Goal: Task Accomplishment & Management: Complete application form

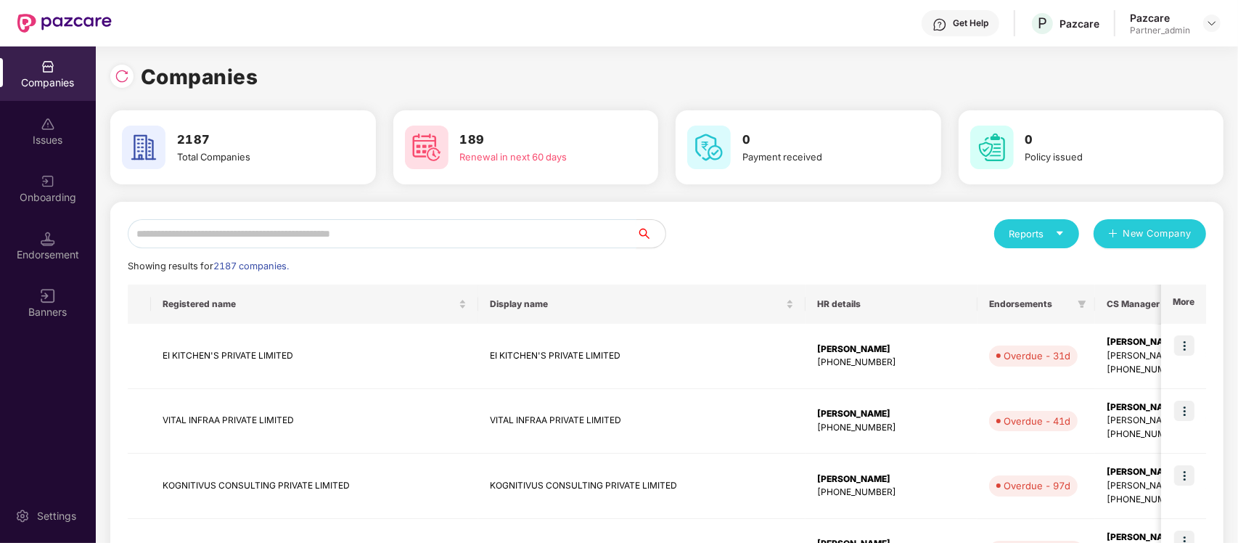
click at [422, 229] on input "text" at bounding box center [382, 233] width 509 height 29
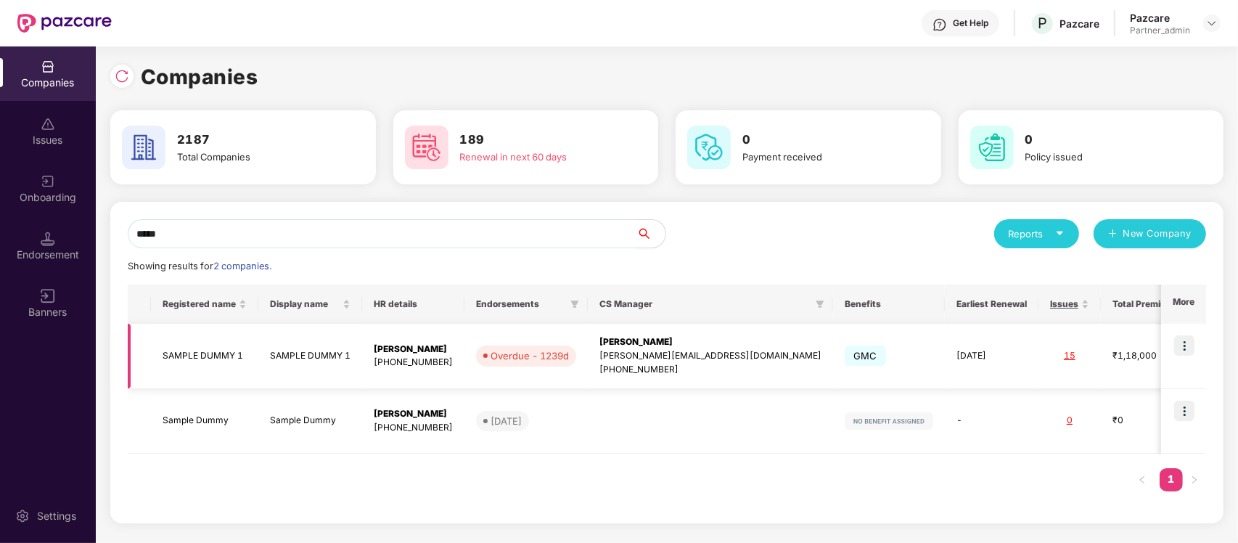
type input "*****"
click at [1112, 354] on div "₹1,18,000" at bounding box center [1148, 356] width 73 height 14
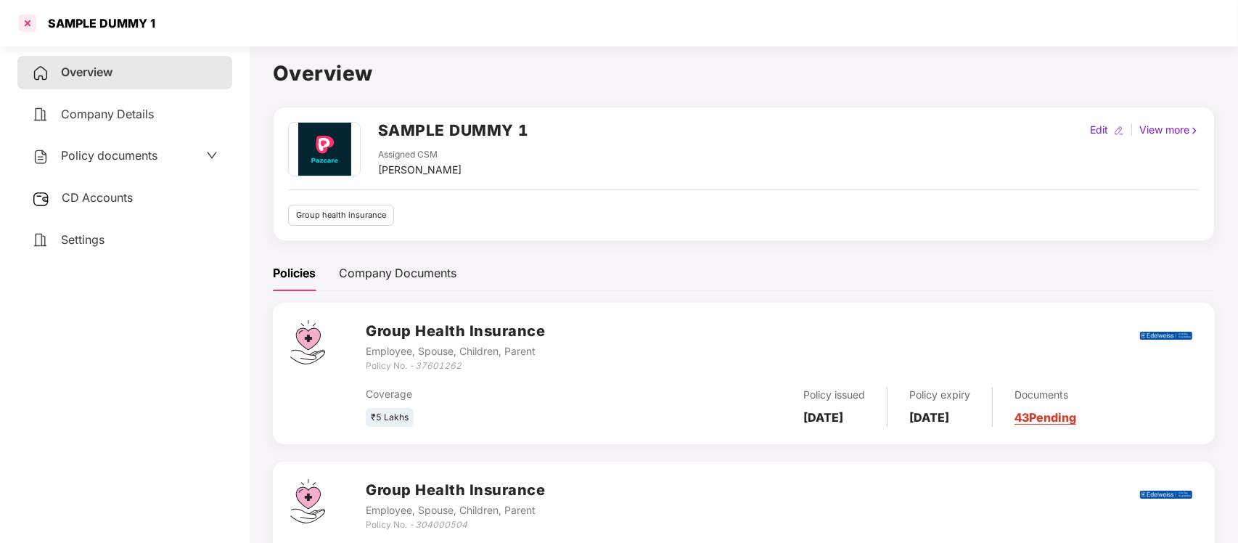
click at [30, 20] on div at bounding box center [27, 23] width 23 height 23
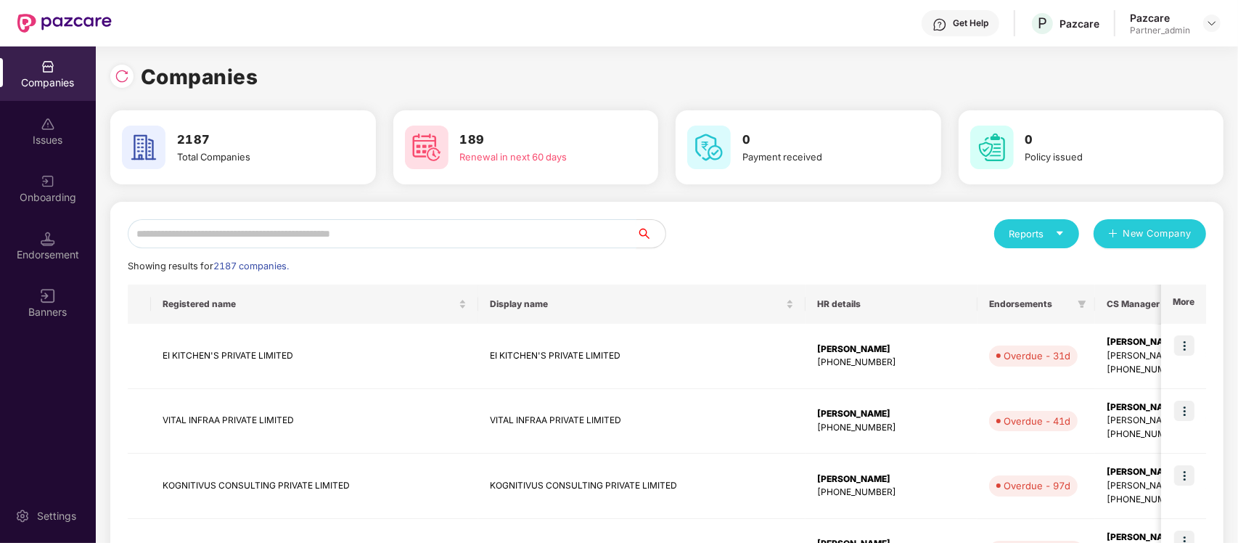
click at [484, 241] on input "text" at bounding box center [382, 233] width 509 height 29
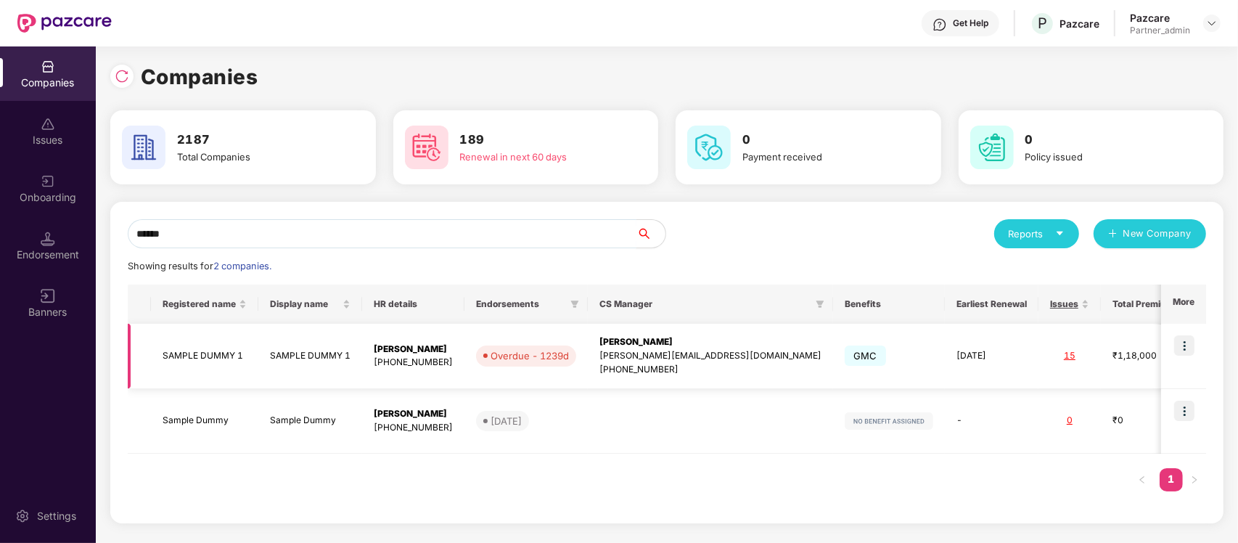
type input "******"
click at [1180, 345] on img at bounding box center [1184, 345] width 20 height 20
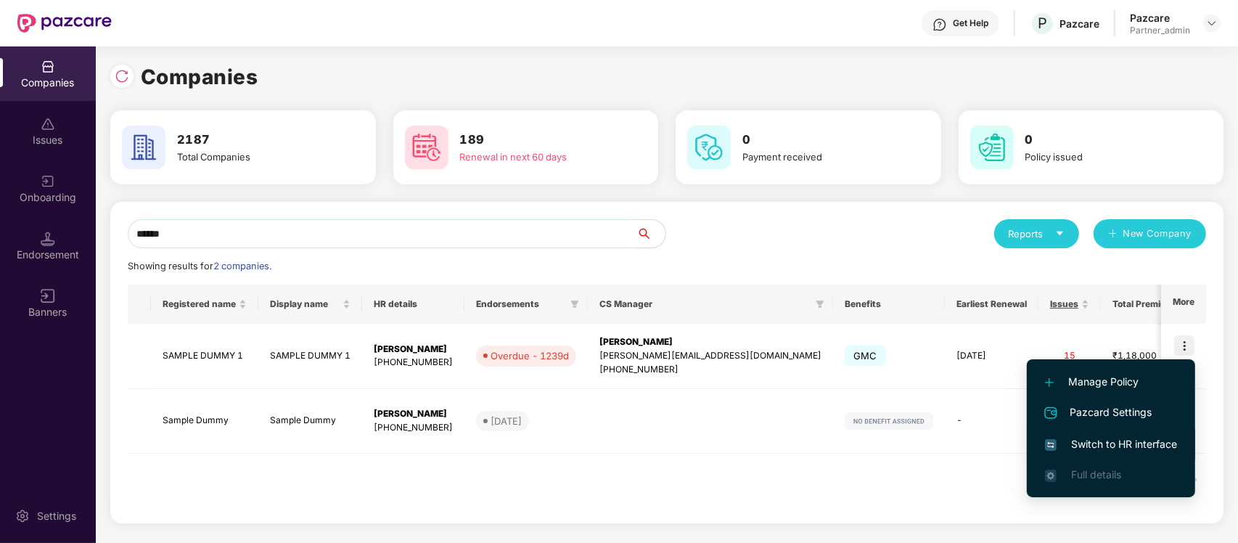
click at [1079, 443] on span "Switch to HR interface" at bounding box center [1111, 444] width 132 height 16
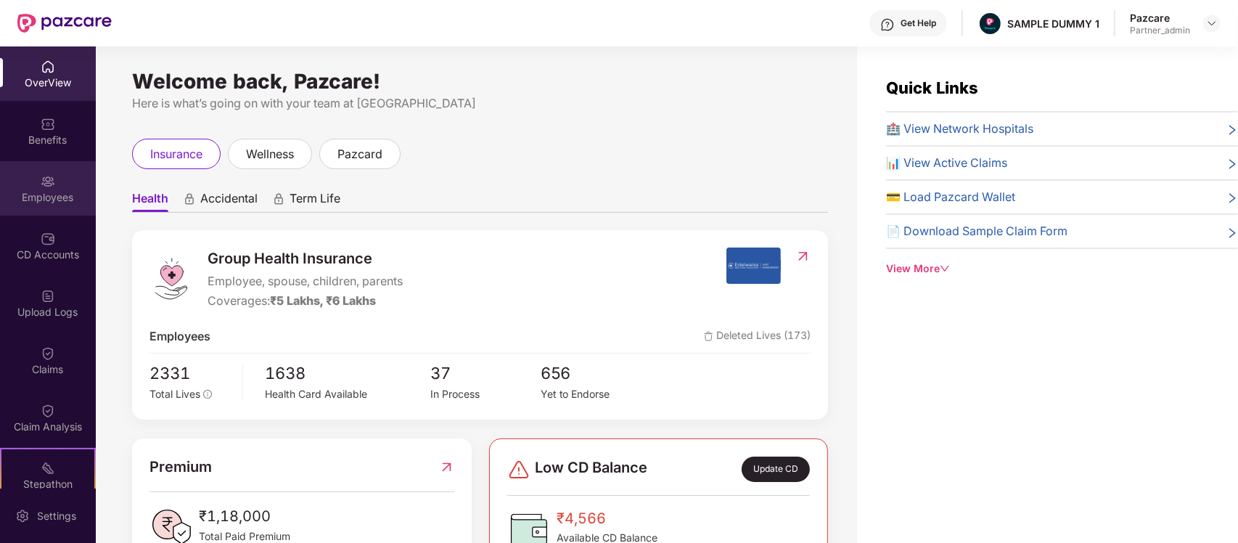
click at [34, 167] on div "Employees" at bounding box center [48, 188] width 96 height 54
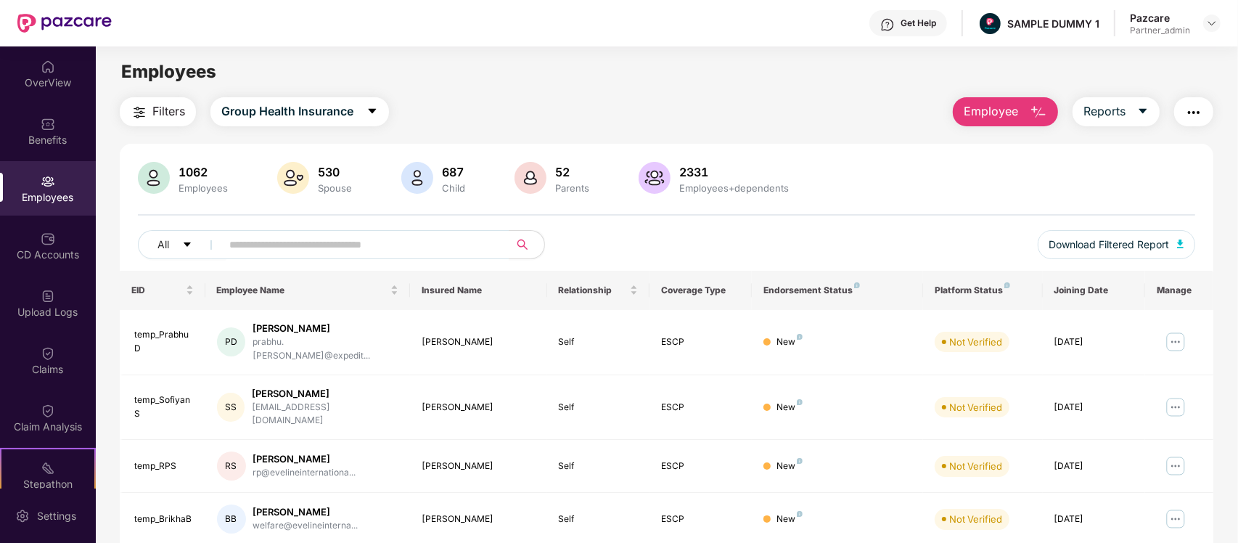
click at [1030, 114] on img "button" at bounding box center [1038, 112] width 17 height 17
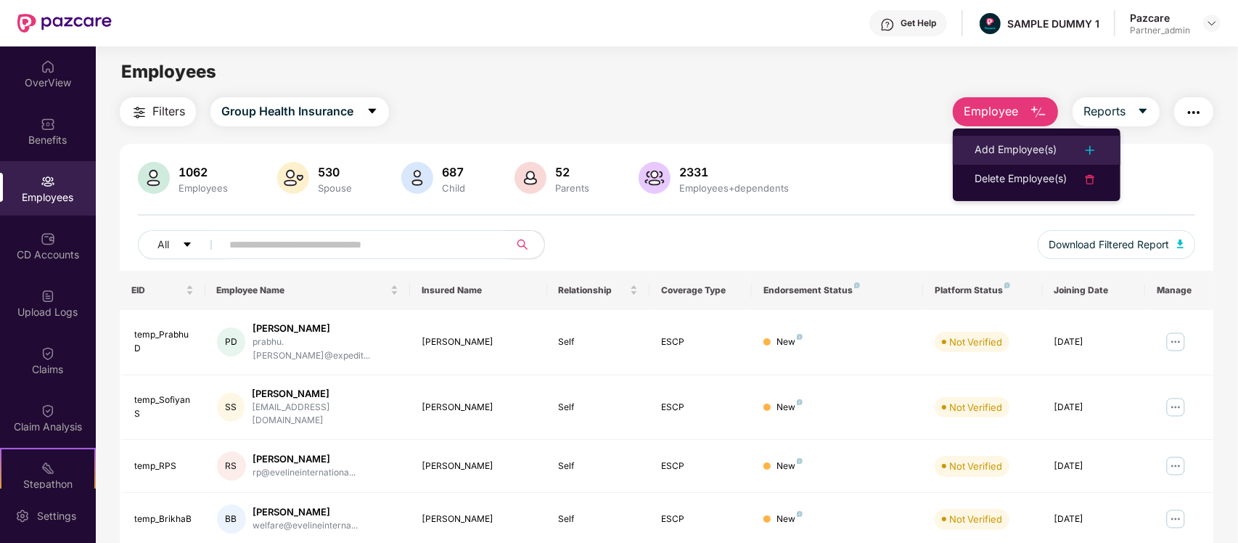
click at [1048, 150] on div "Add Employee(s)" at bounding box center [1015, 149] width 82 height 17
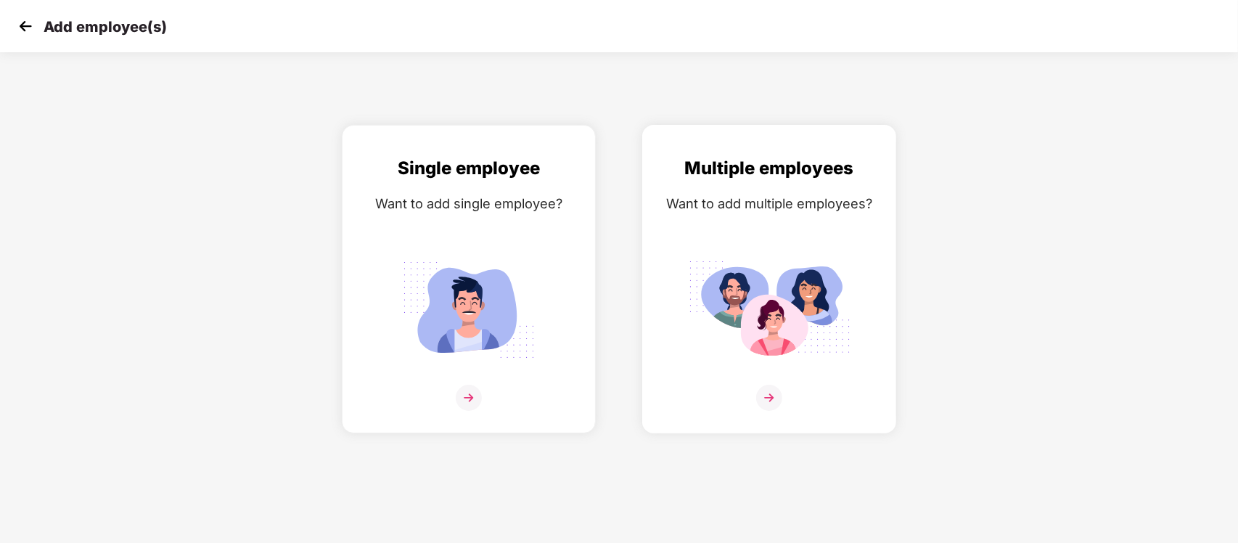
click at [835, 337] on img at bounding box center [769, 309] width 163 height 113
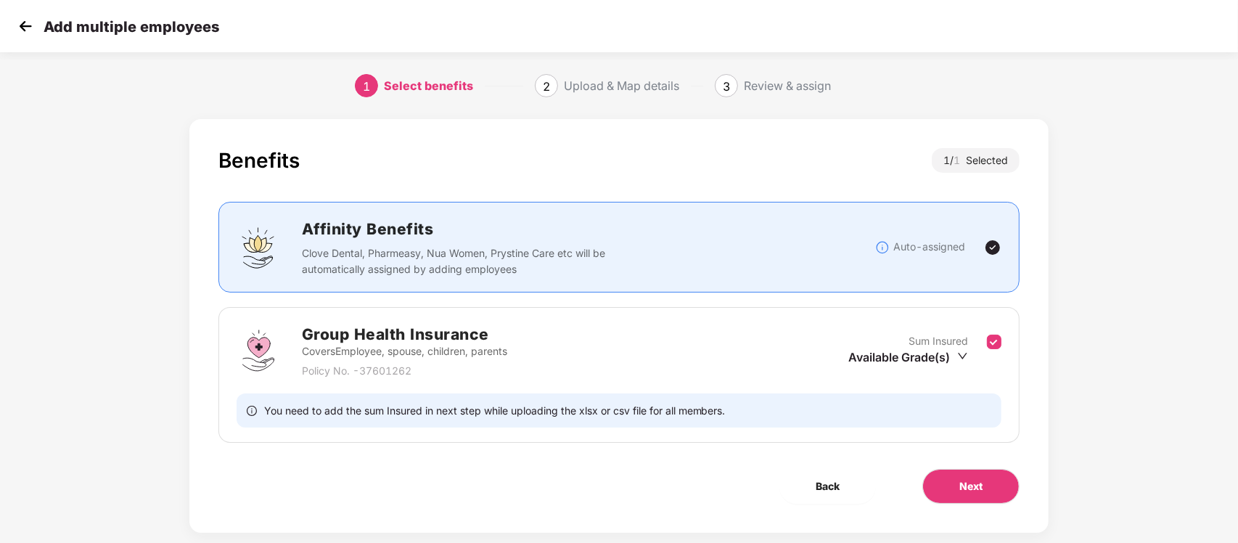
scroll to position [26, 0]
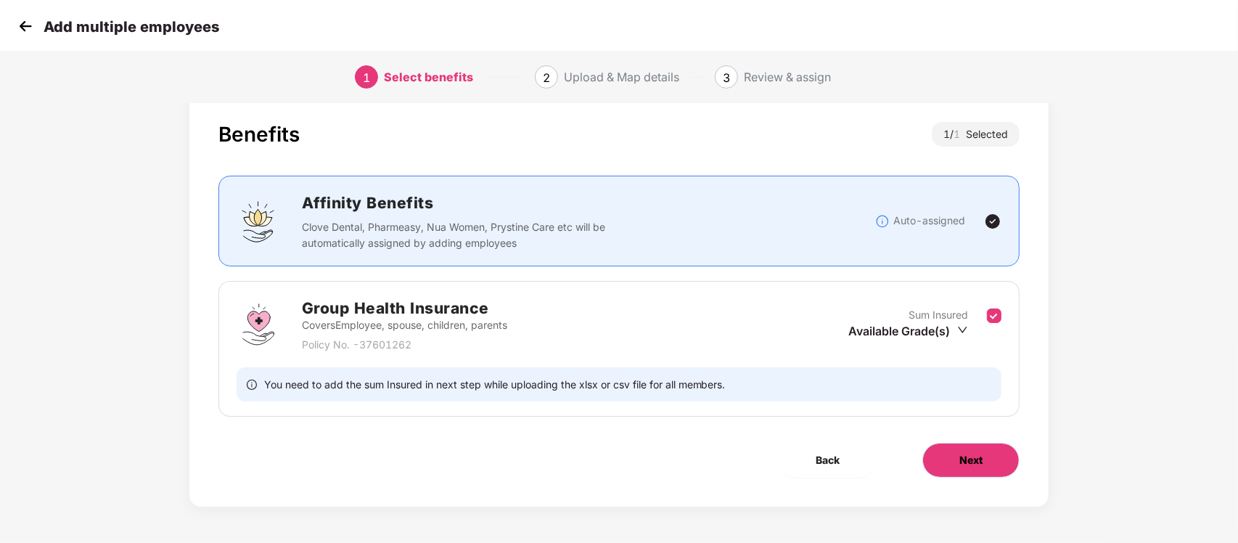
click at [983, 465] on button "Next" at bounding box center [970, 460] width 97 height 35
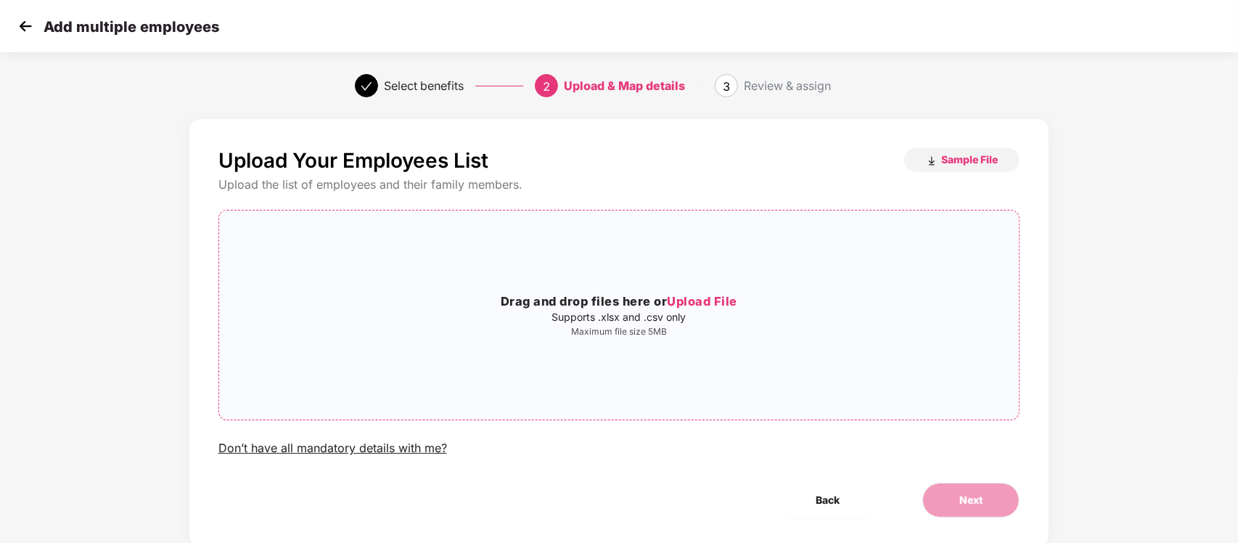
click at [820, 353] on div "Drag and drop files here or Upload File Supports .xlsx and .csv only Maximum fi…" at bounding box center [619, 315] width 800 height 186
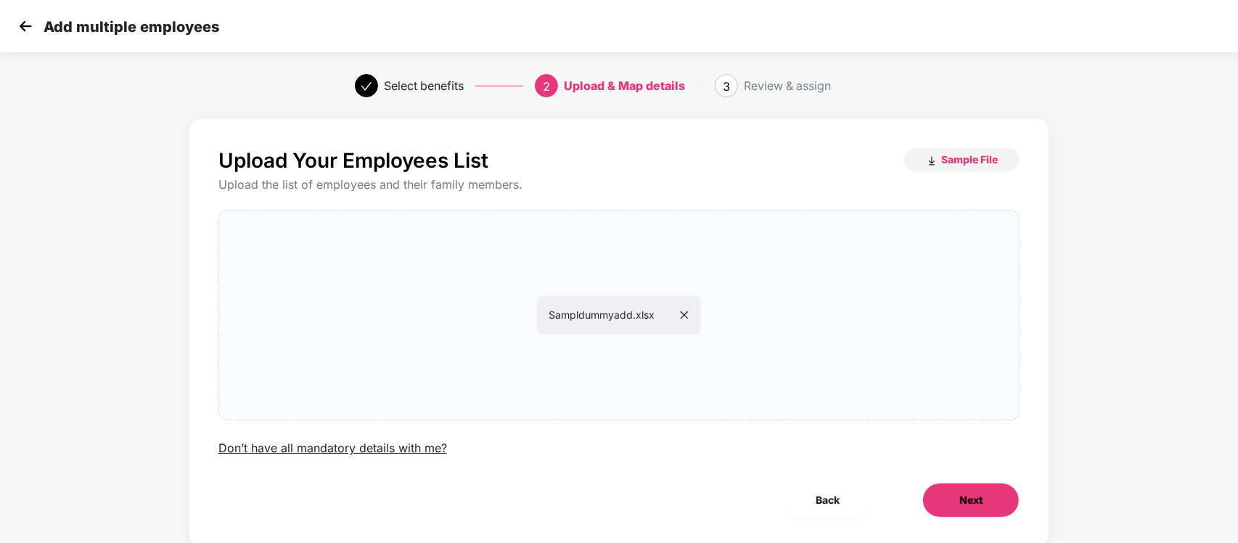
click at [973, 496] on span "Next" at bounding box center [970, 500] width 23 height 16
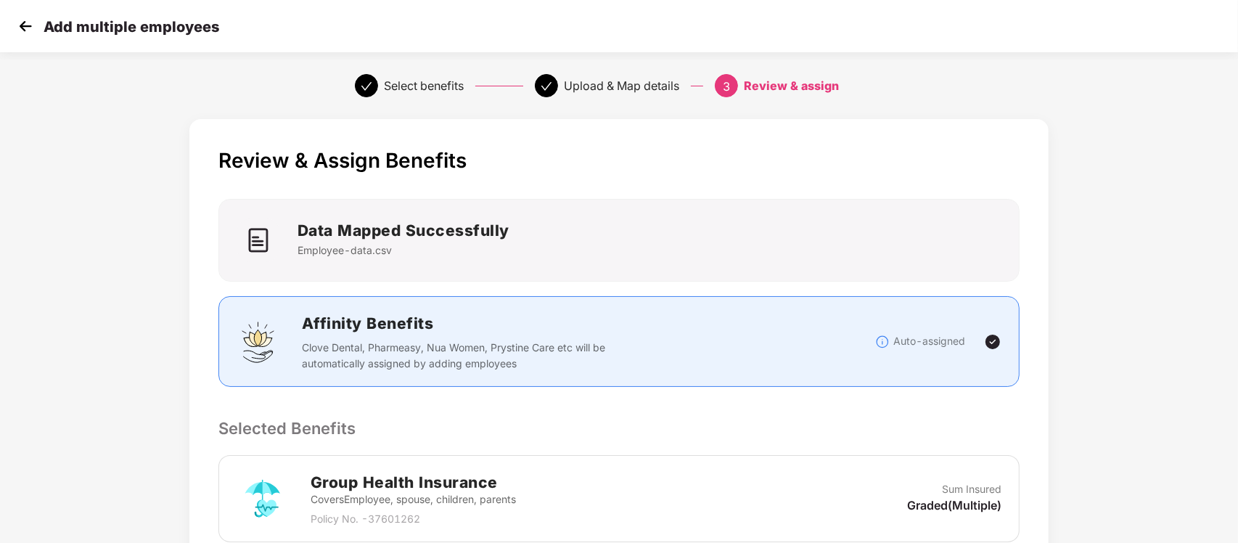
scroll to position [267, 0]
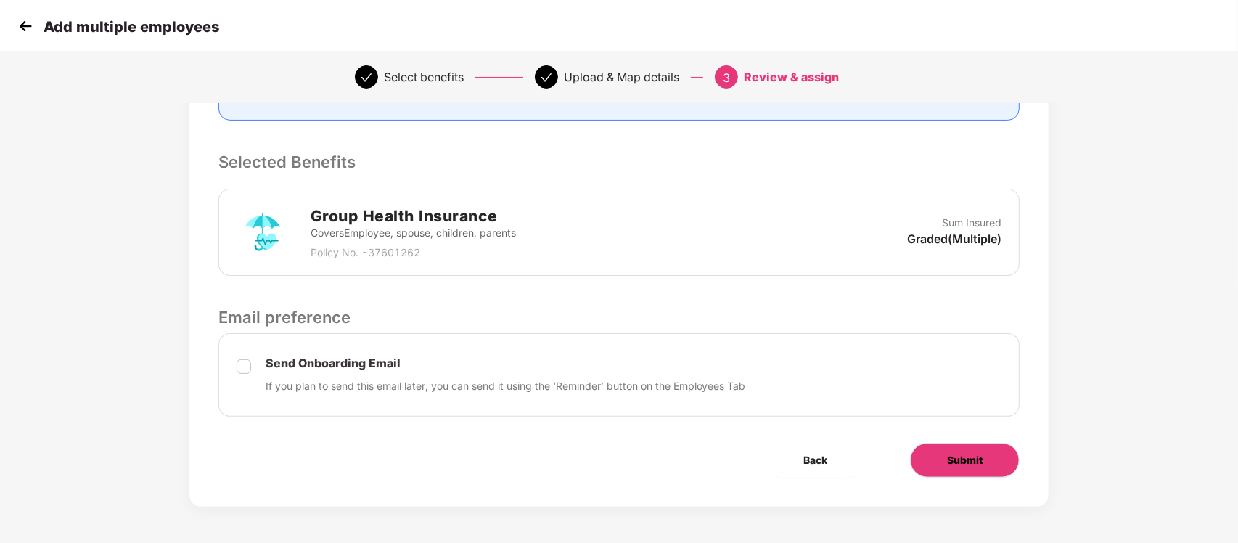
click at [987, 472] on button "Submit" at bounding box center [965, 460] width 110 height 35
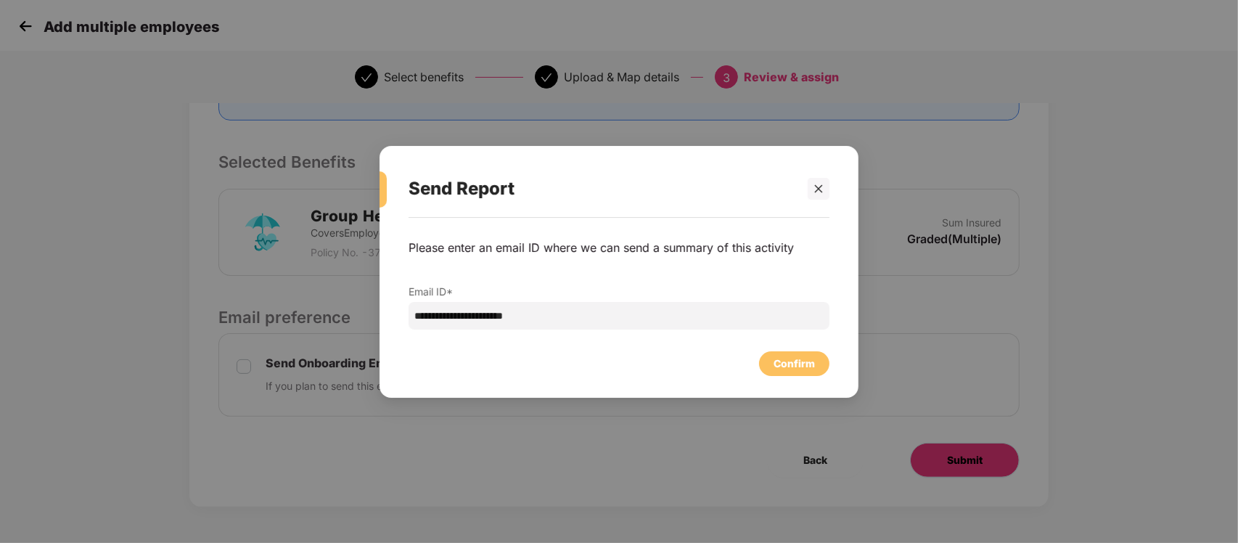
scroll to position [0, 0]
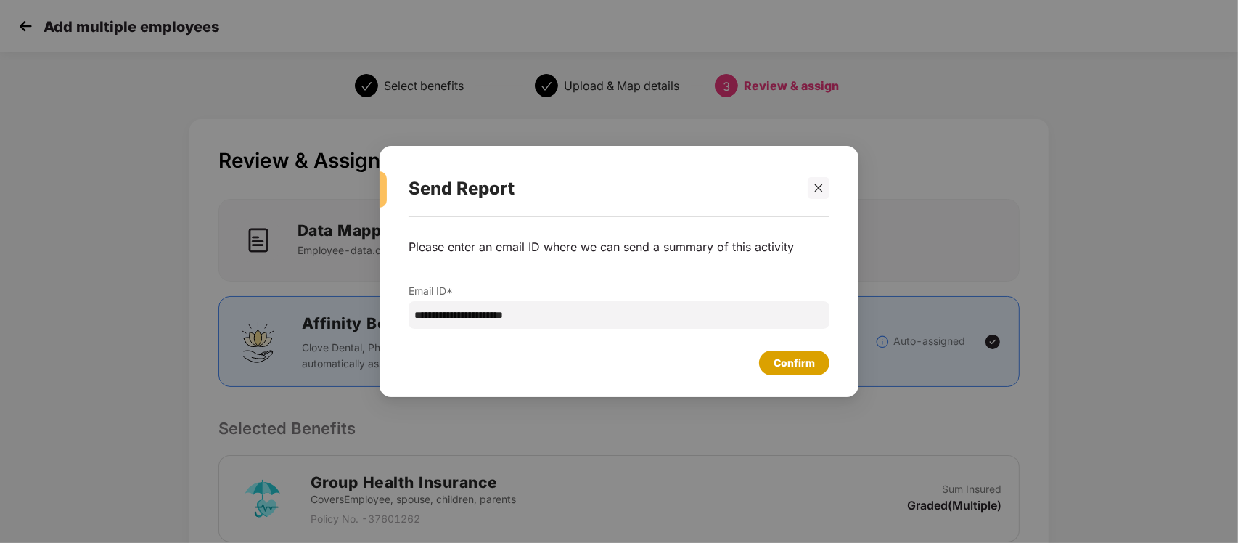
click at [800, 356] on div "Confirm" at bounding box center [793, 363] width 41 height 16
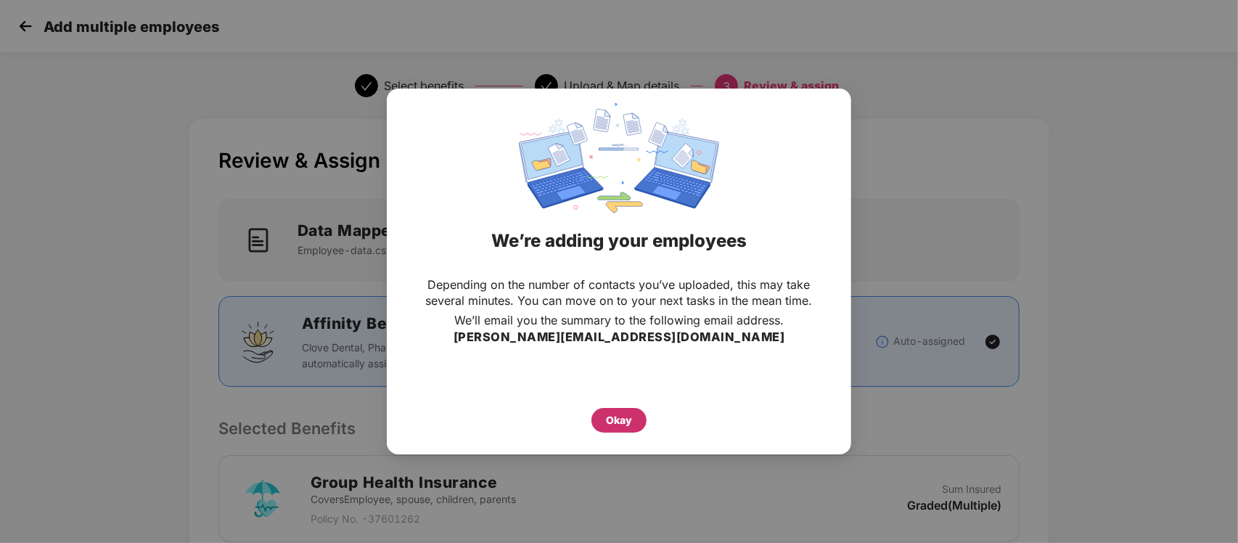
click at [599, 412] on div "Okay" at bounding box center [618, 420] width 55 height 25
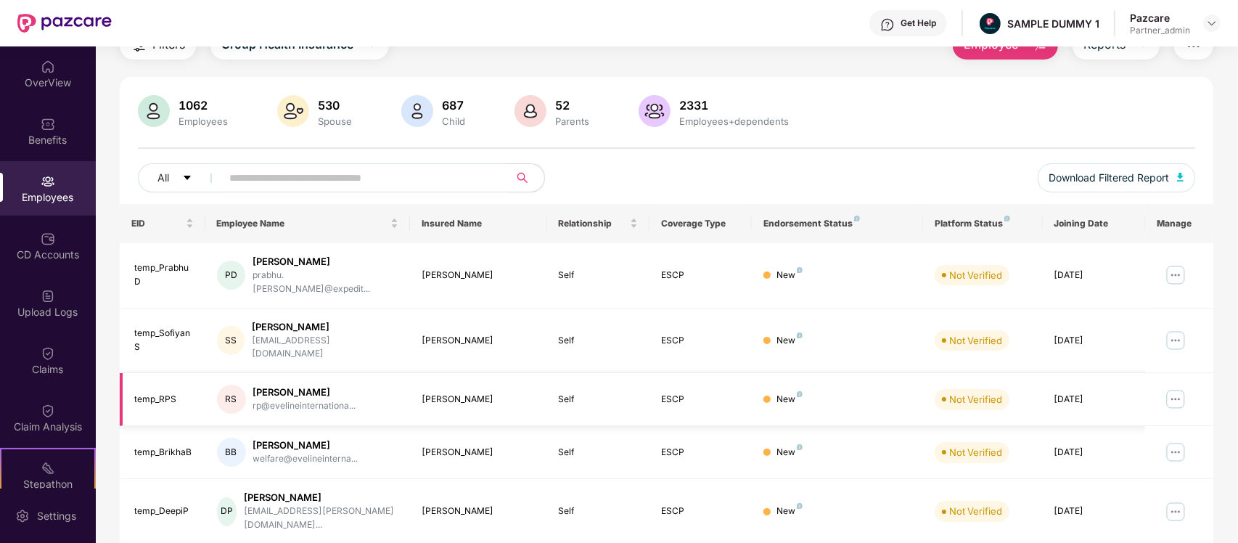
scroll to position [54, 0]
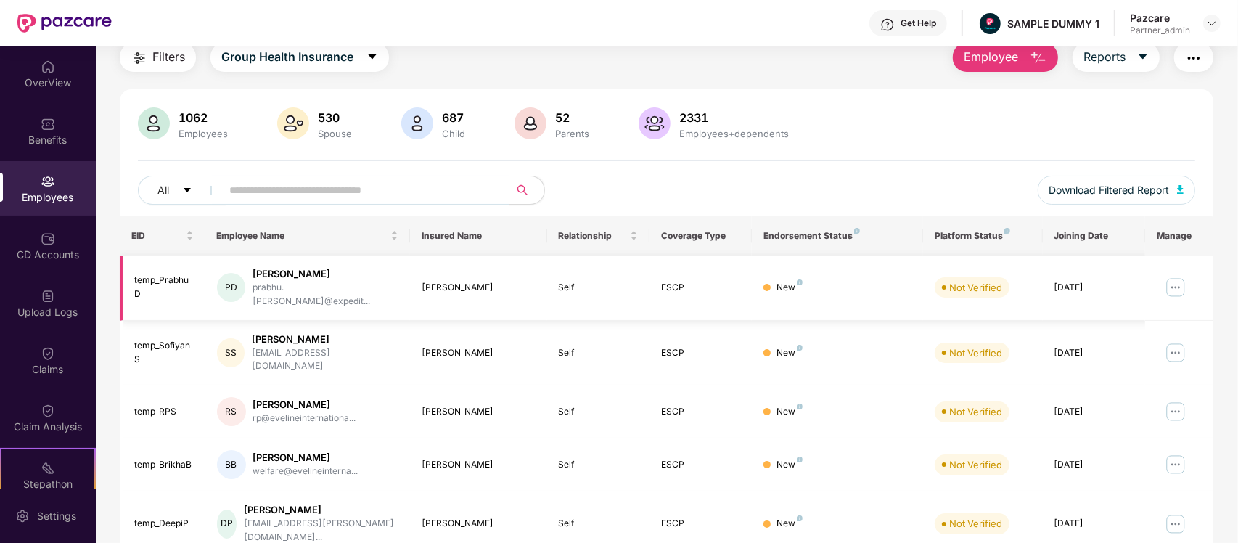
click at [1180, 280] on img at bounding box center [1175, 287] width 23 height 23
click at [1204, 259] on td at bounding box center [1179, 287] width 68 height 65
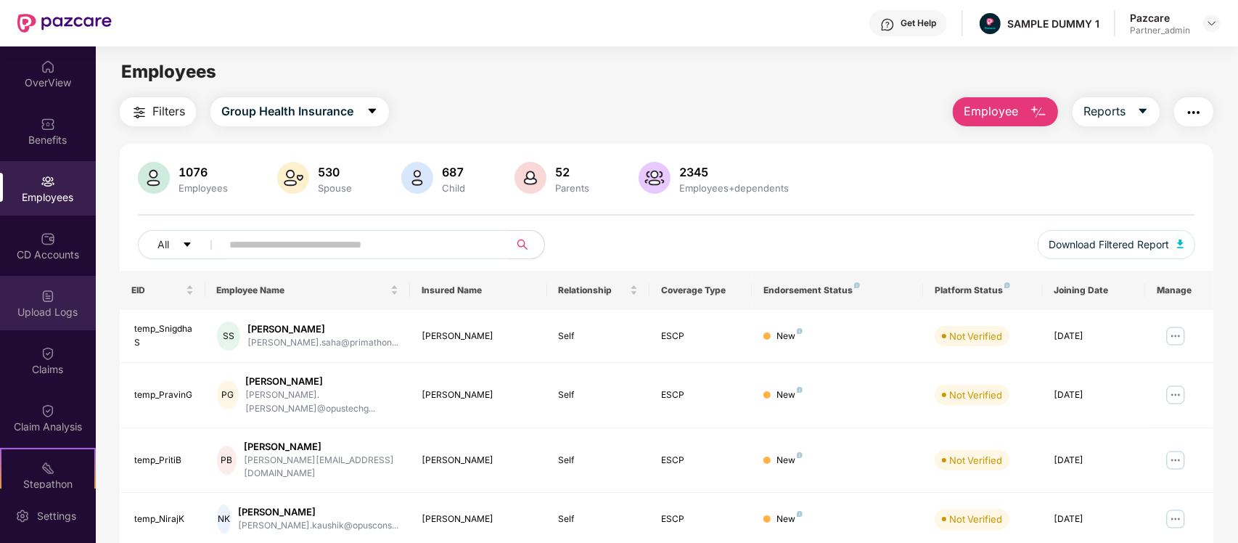
click at [52, 300] on img at bounding box center [48, 296] width 15 height 15
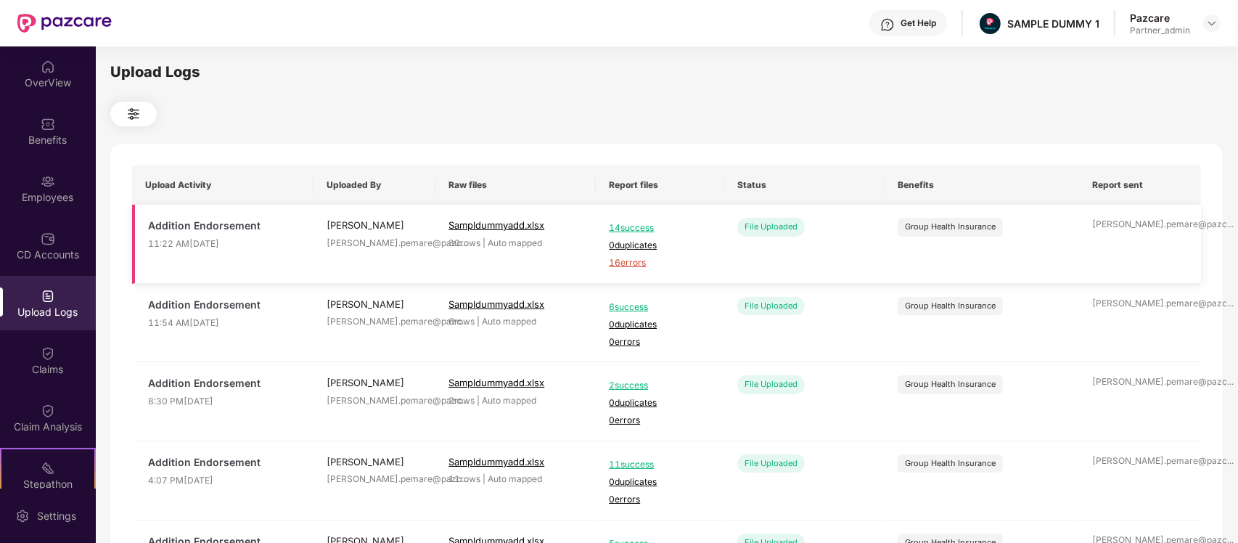
click at [654, 227] on span "14 success" at bounding box center [660, 228] width 102 height 14
